Goal: Transaction & Acquisition: Download file/media

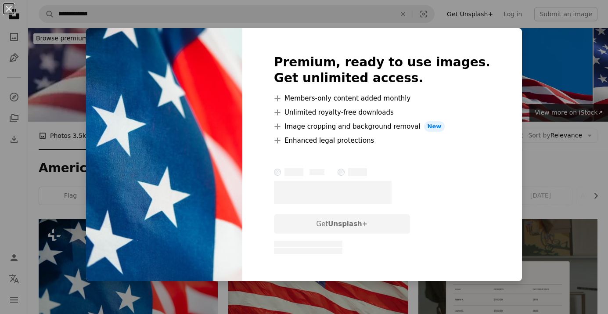
scroll to position [70, 0]
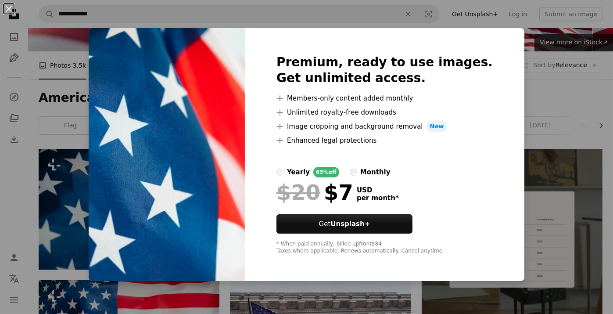
click at [508, 107] on div "An X shape Premium, ready to use images. Get unlimited access. A plus sign Memb…" at bounding box center [306, 157] width 613 height 314
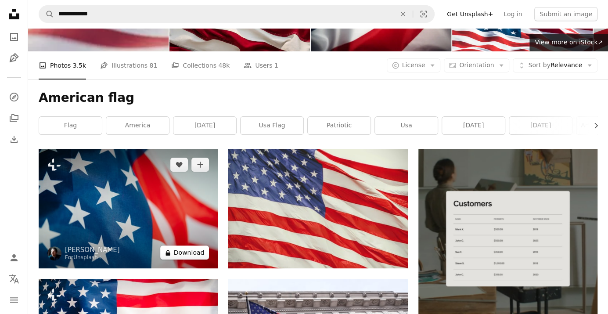
click at [184, 253] on button "A lock Download" at bounding box center [184, 252] width 49 height 14
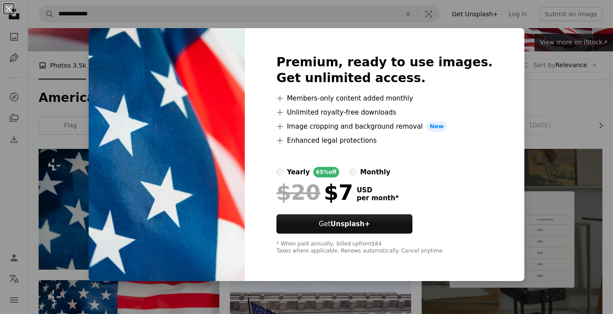
click at [519, 101] on div "An X shape Premium, ready to use images. Get unlimited access. A plus sign Memb…" at bounding box center [306, 157] width 613 height 314
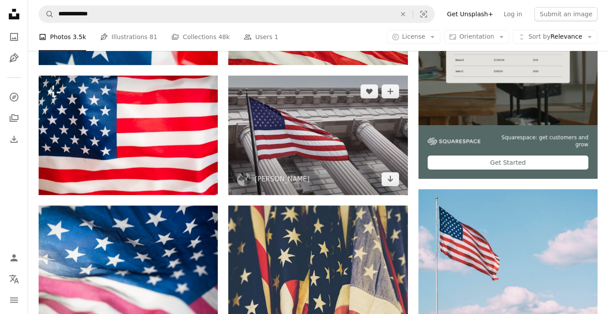
scroll to position [351, 0]
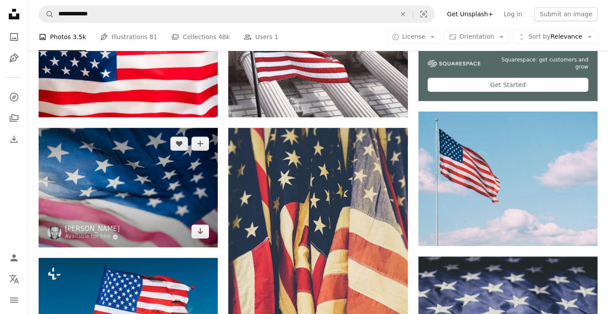
click at [165, 183] on img at bounding box center [128, 187] width 179 height 119
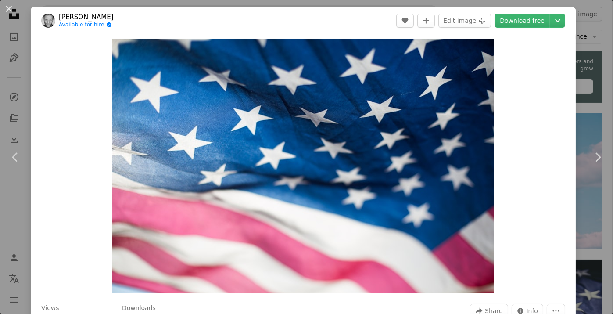
click at [7, 8] on button "An X shape" at bounding box center [9, 9] width 11 height 11
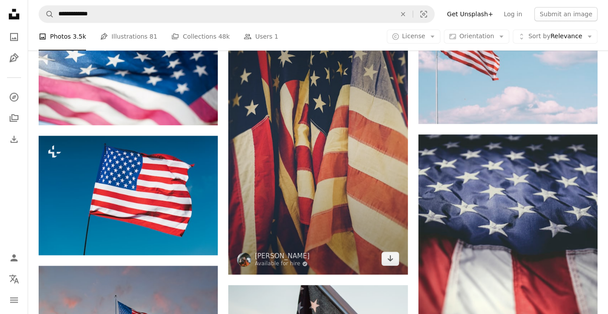
scroll to position [456, 0]
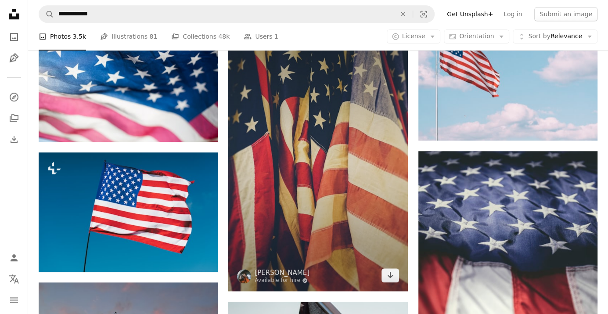
click at [287, 162] on img at bounding box center [317, 156] width 179 height 269
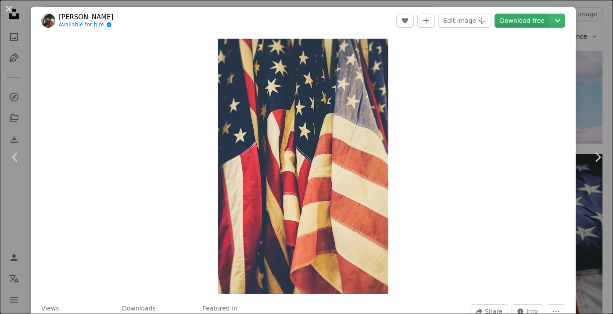
click at [517, 22] on link "Download free" at bounding box center [522, 21] width 55 height 14
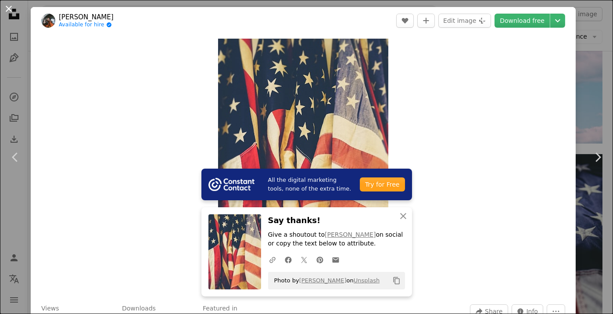
click at [8, 8] on button "An X shape" at bounding box center [9, 9] width 11 height 11
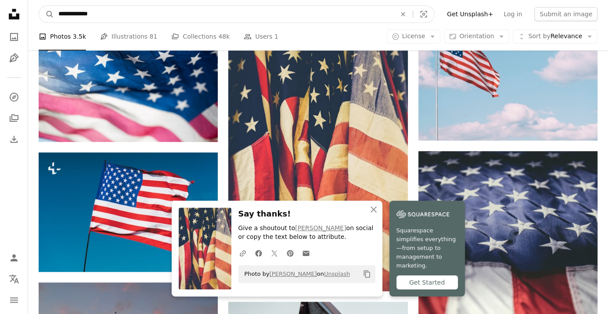
drag, startPoint x: 104, startPoint y: 14, endPoint x: 37, endPoint y: 15, distance: 66.3
click at [37, 15] on nav "**********" at bounding box center [318, 14] width 580 height 28
type input "**********"
click button "A magnifying glass" at bounding box center [46, 14] width 15 height 17
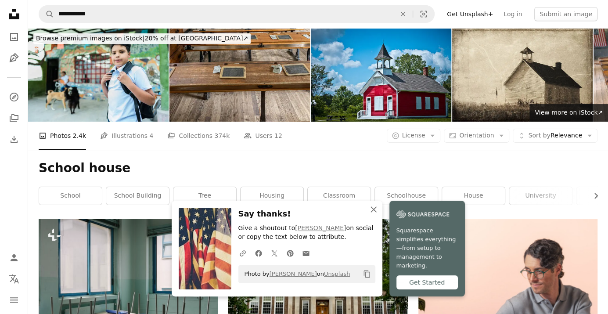
click at [376, 215] on icon "An X shape" at bounding box center [373, 209] width 11 height 11
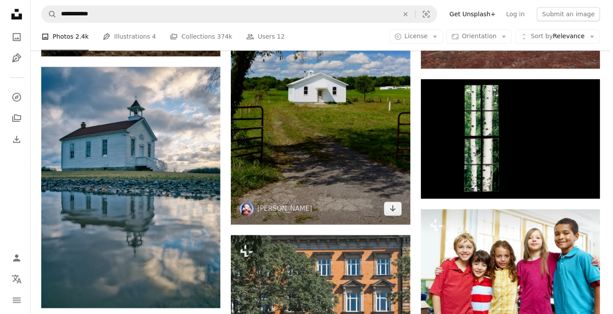
scroll to position [807, 0]
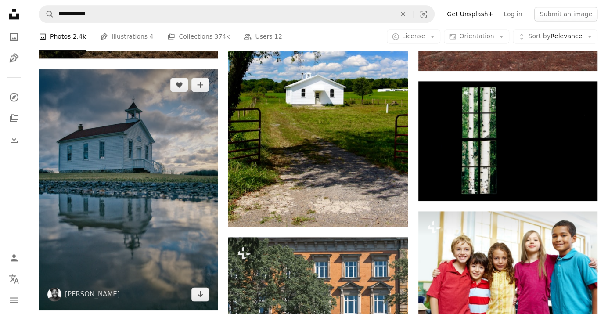
click at [146, 154] on img at bounding box center [128, 189] width 179 height 241
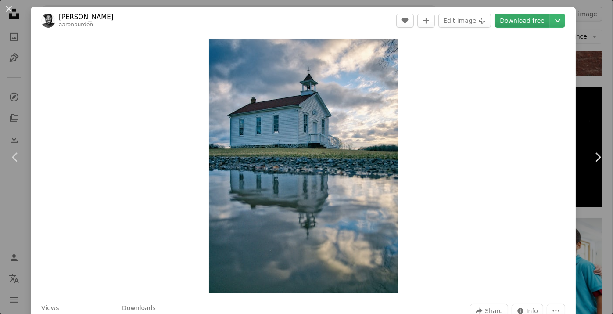
click at [528, 22] on link "Download free" at bounding box center [522, 21] width 55 height 14
